Goal: Navigation & Orientation: Find specific page/section

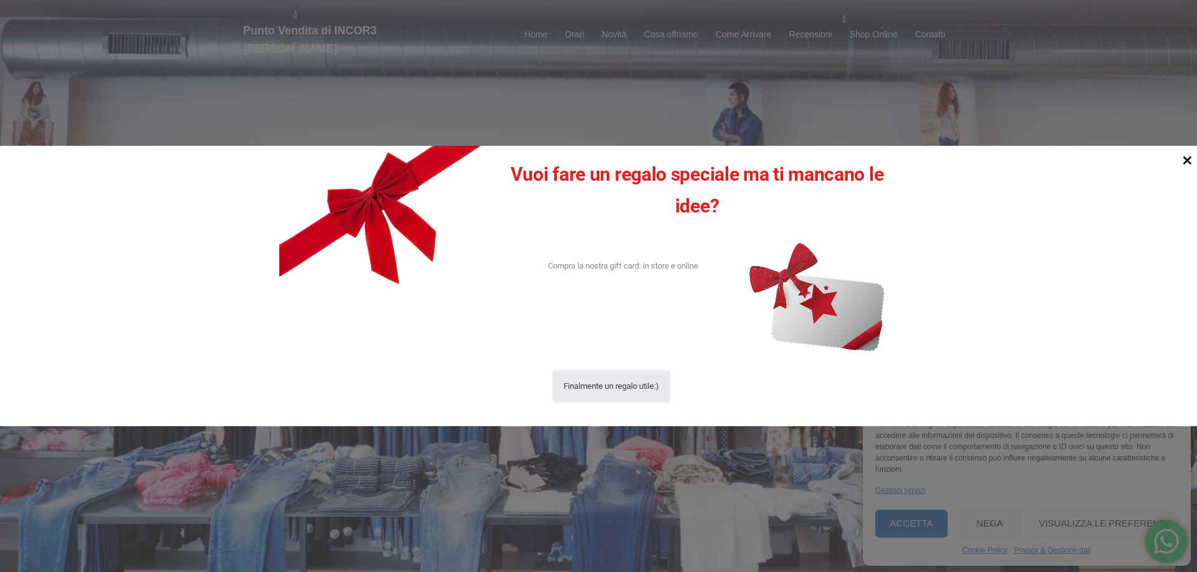
click at [1182, 159] on icon at bounding box center [1187, 160] width 17 height 17
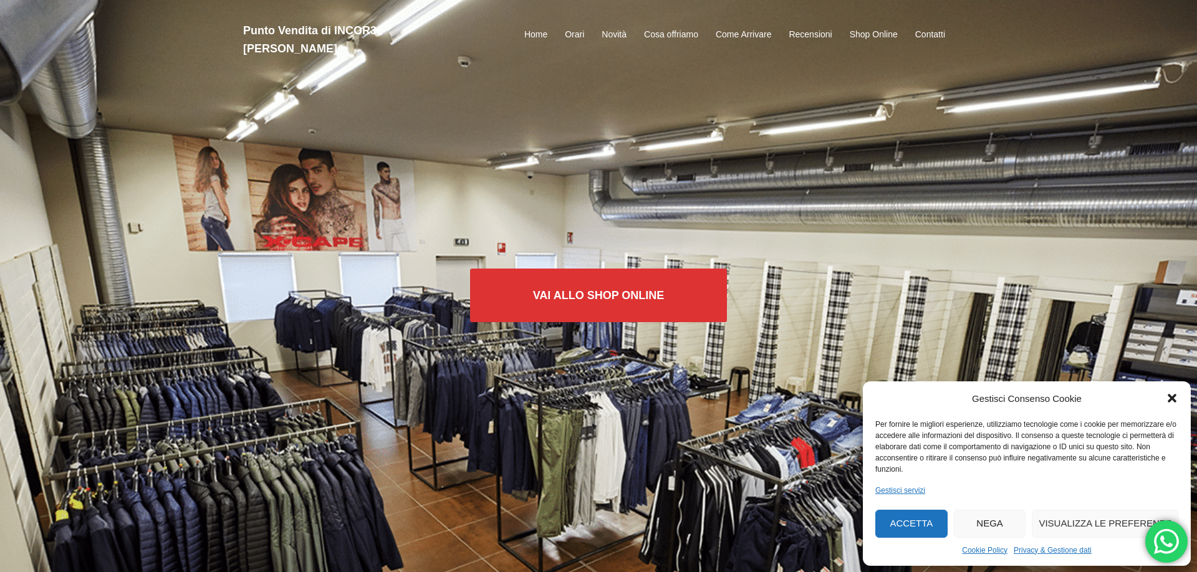
click at [1174, 395] on icon "Chiudi la finestra di dialogo" at bounding box center [1171, 399] width 9 height 9
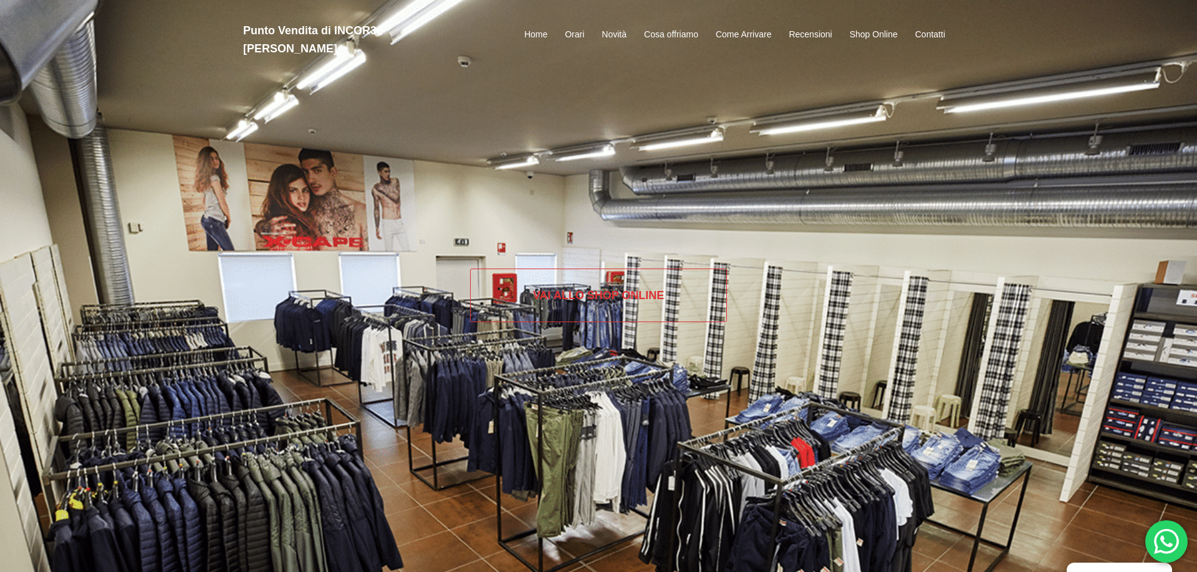
click at [570, 299] on link "Vai allo SHOP ONLINE" at bounding box center [598, 296] width 257 height 54
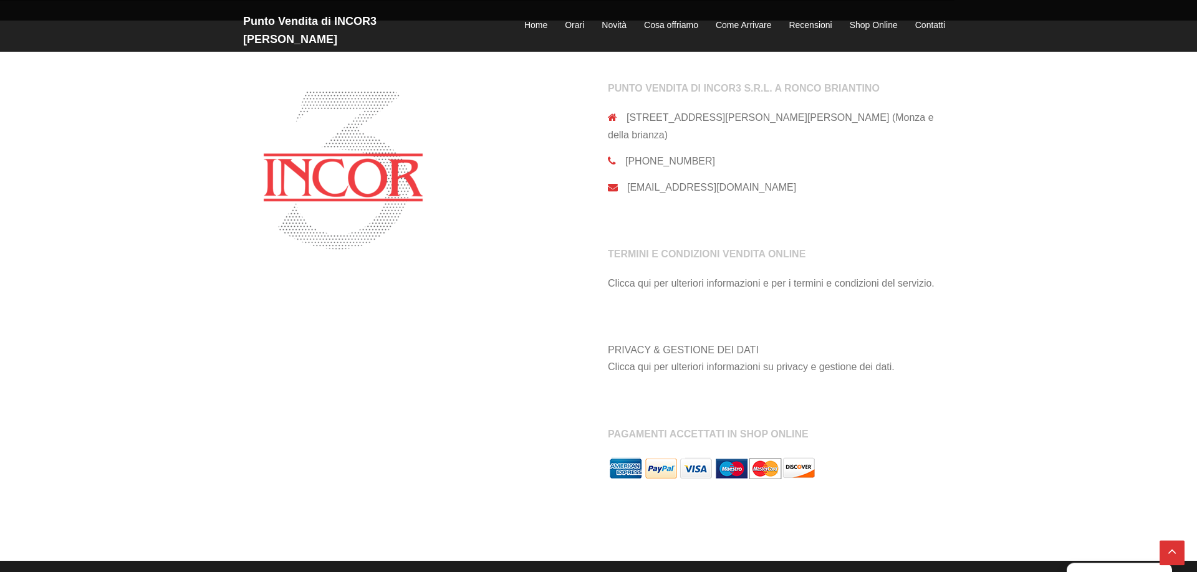
scroll to position [1110, 0]
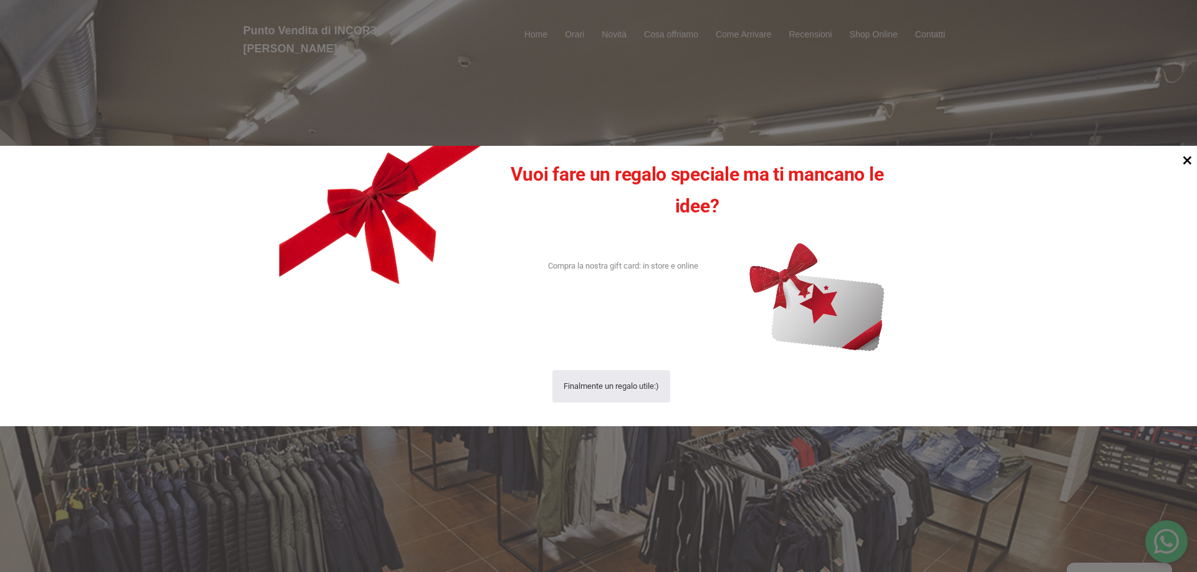
click at [1182, 157] on icon at bounding box center [1187, 160] width 17 height 17
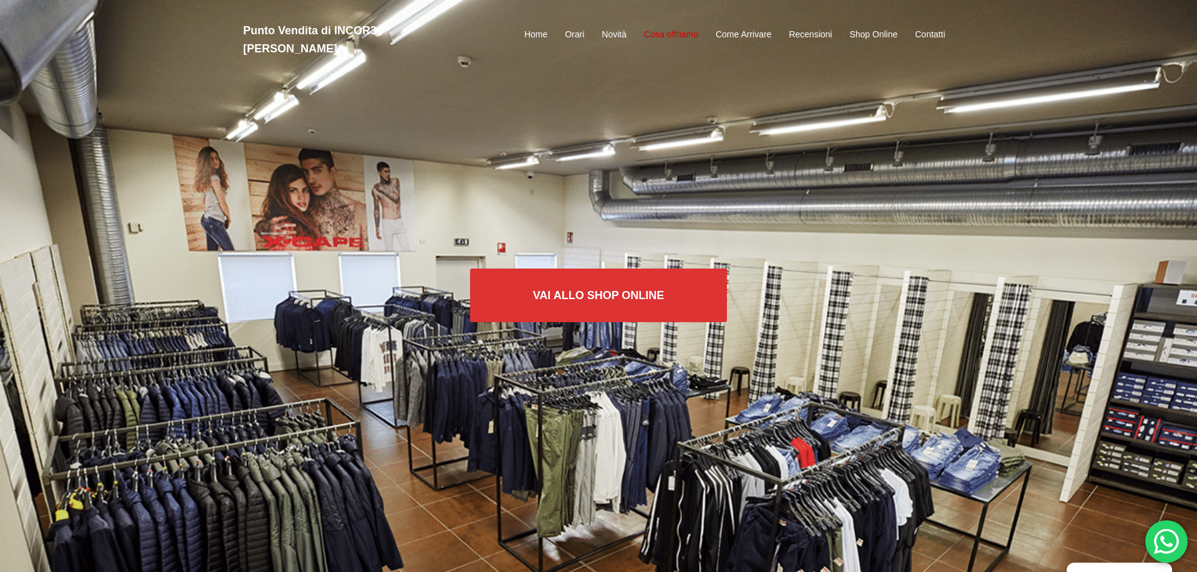
click at [662, 27] on link "Cosa offriamo" at bounding box center [671, 34] width 54 height 15
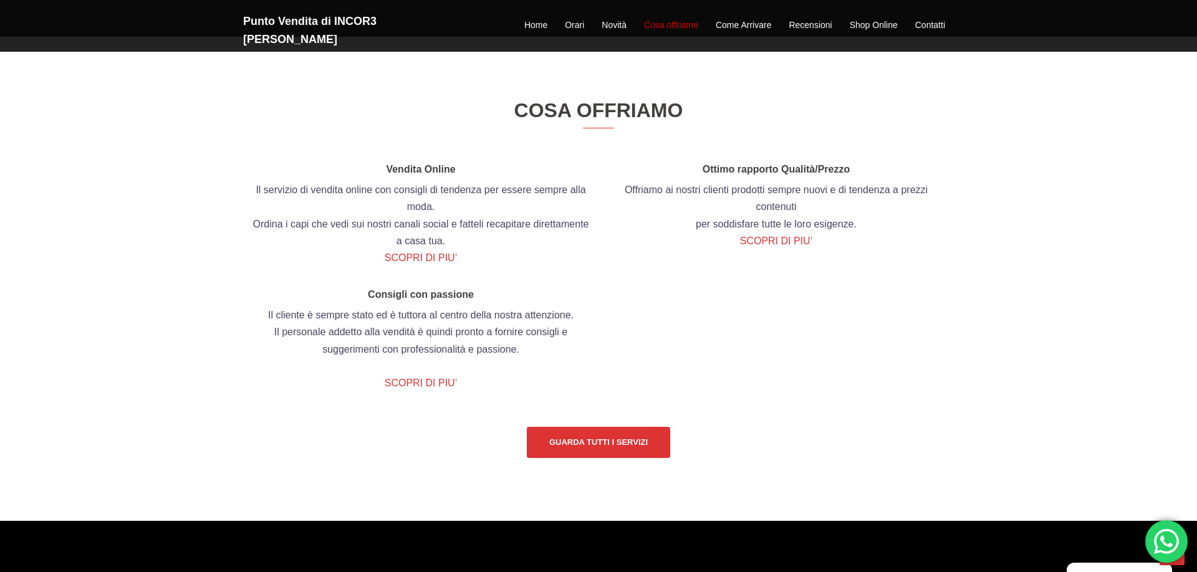
scroll to position [1429, 0]
